Goal: Use online tool/utility: Utilize a website feature to perform a specific function

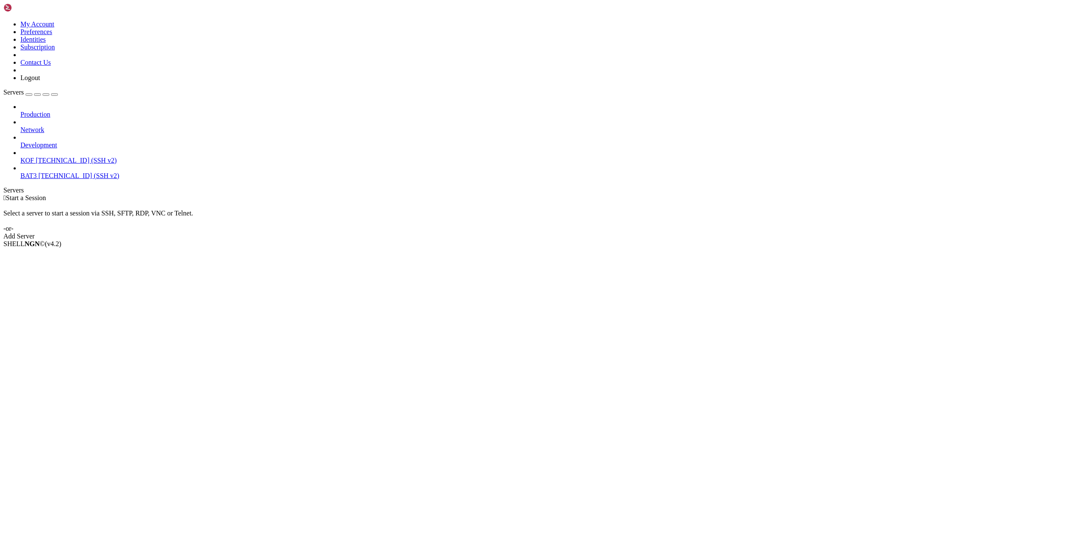
click at [40, 157] on span "[TECHNICAL_ID] (SSH v2)" at bounding box center [76, 160] width 81 height 7
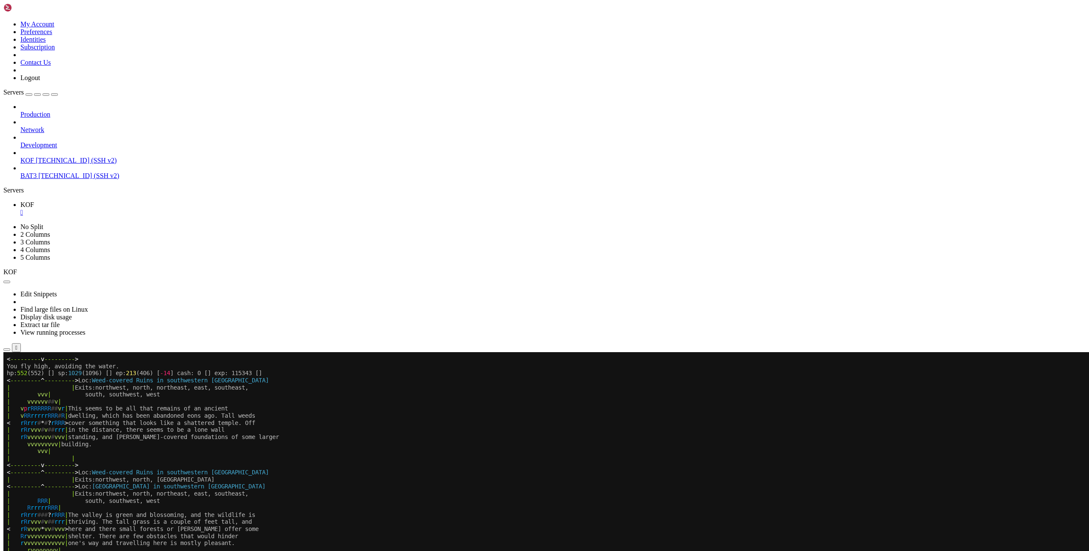
scroll to position [78, 0]
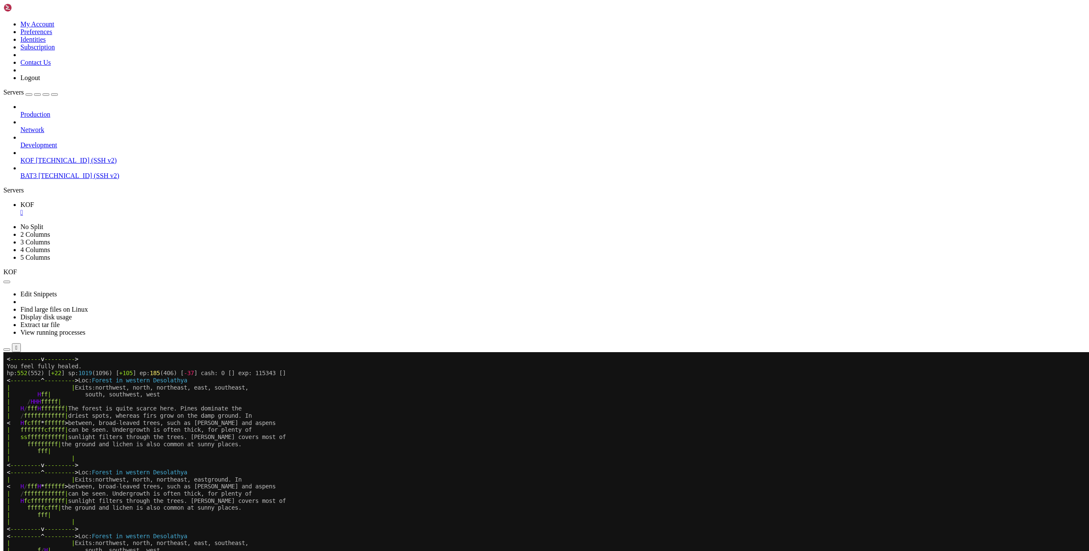
scroll to position [156, 0]
